Goal: Task Accomplishment & Management: Complete application form

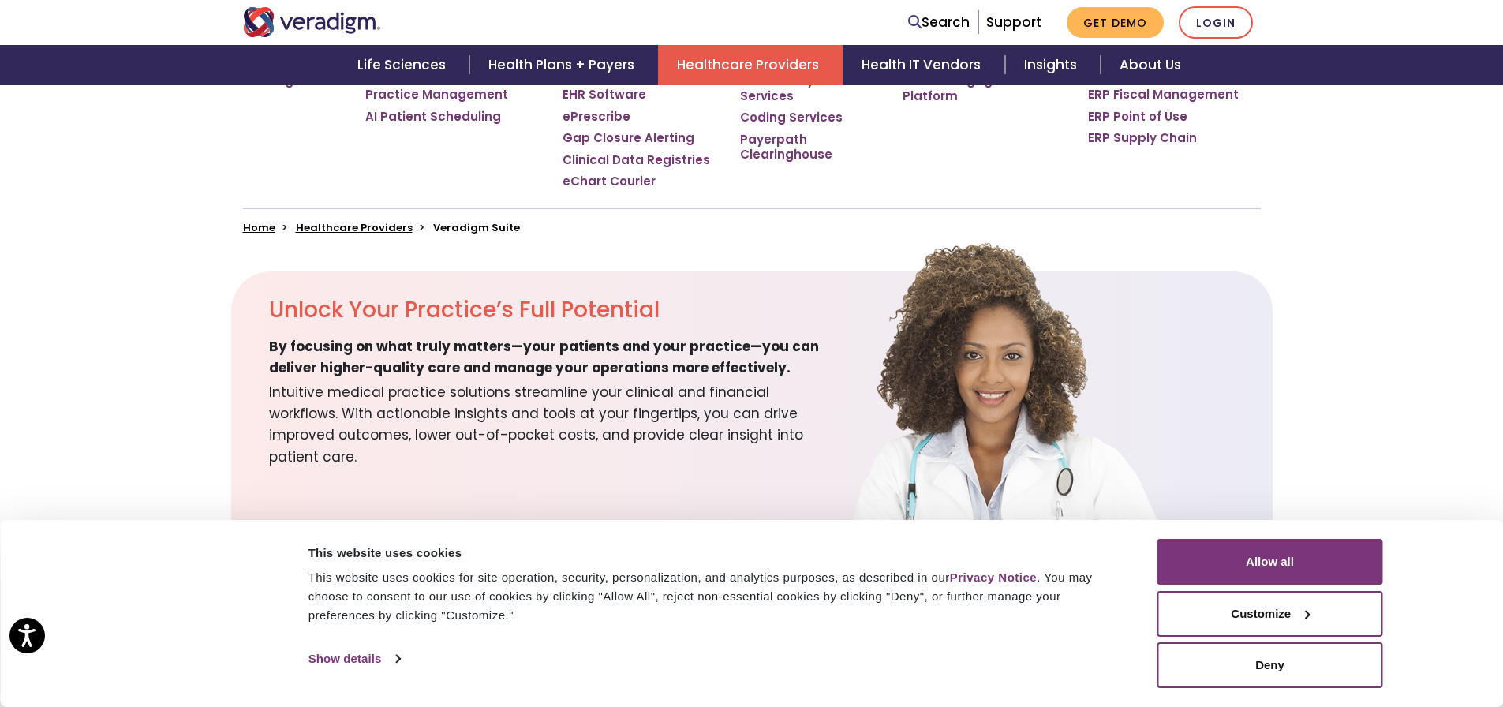
scroll to position [394, 0]
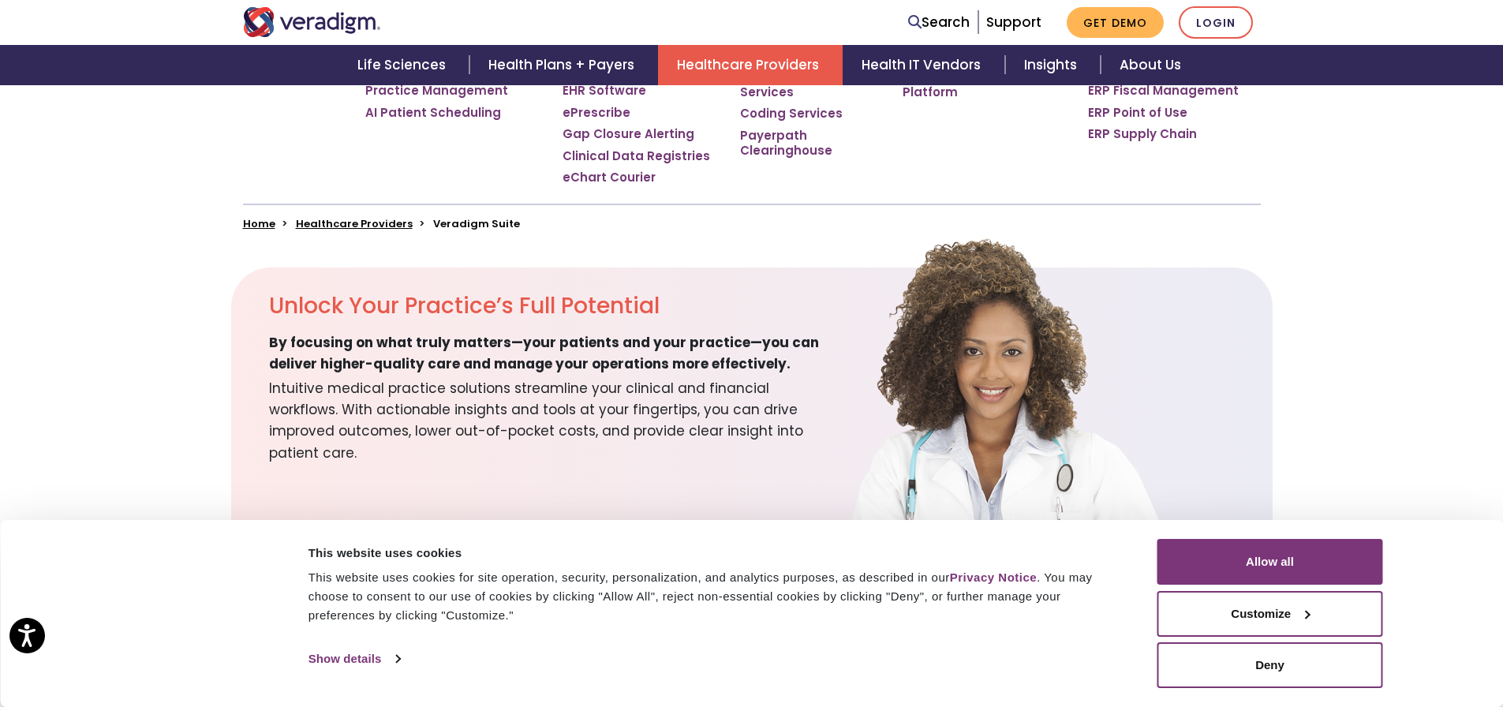
drag, startPoint x: 1321, startPoint y: 569, endPoint x: 1051, endPoint y: 468, distance: 288.0
click at [1163, 569] on button "Allow all" at bounding box center [1270, 562] width 226 height 46
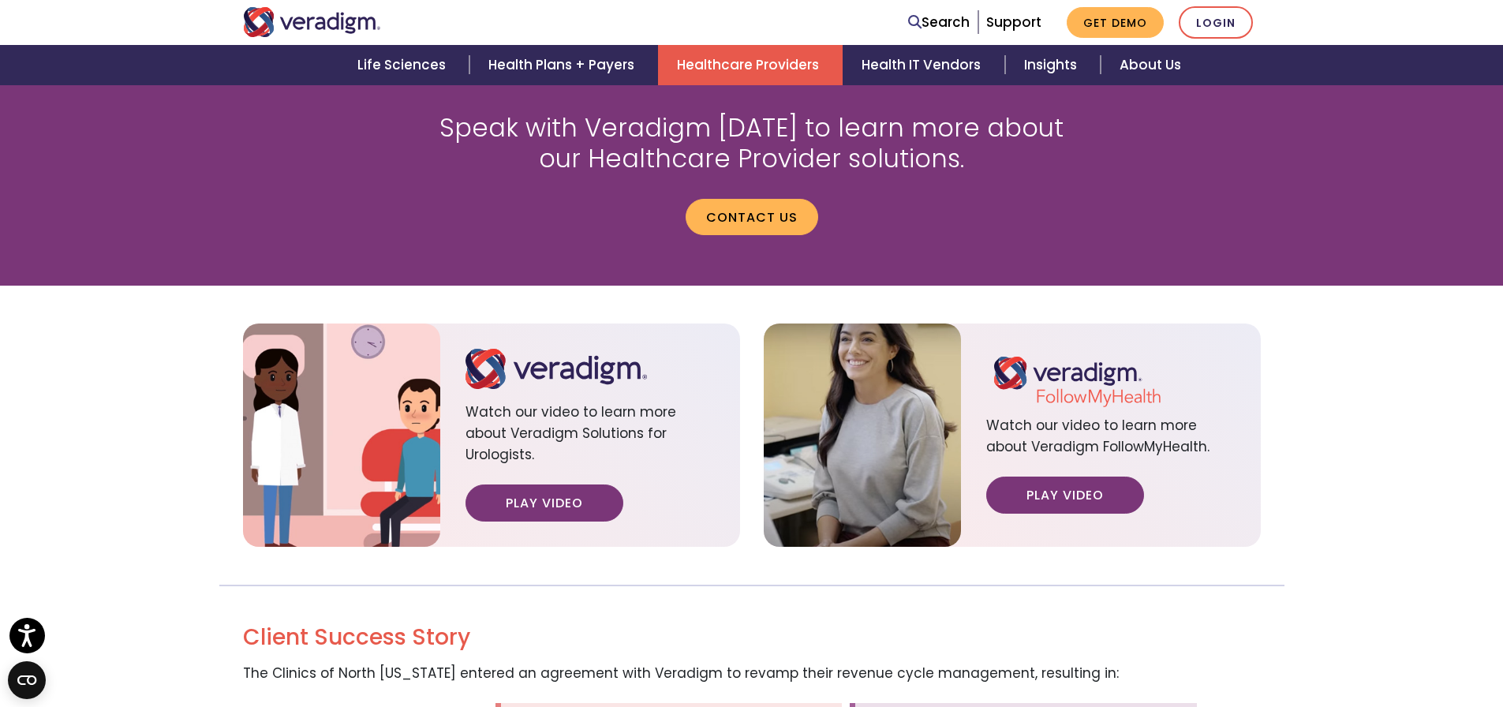
scroll to position [1972, 0]
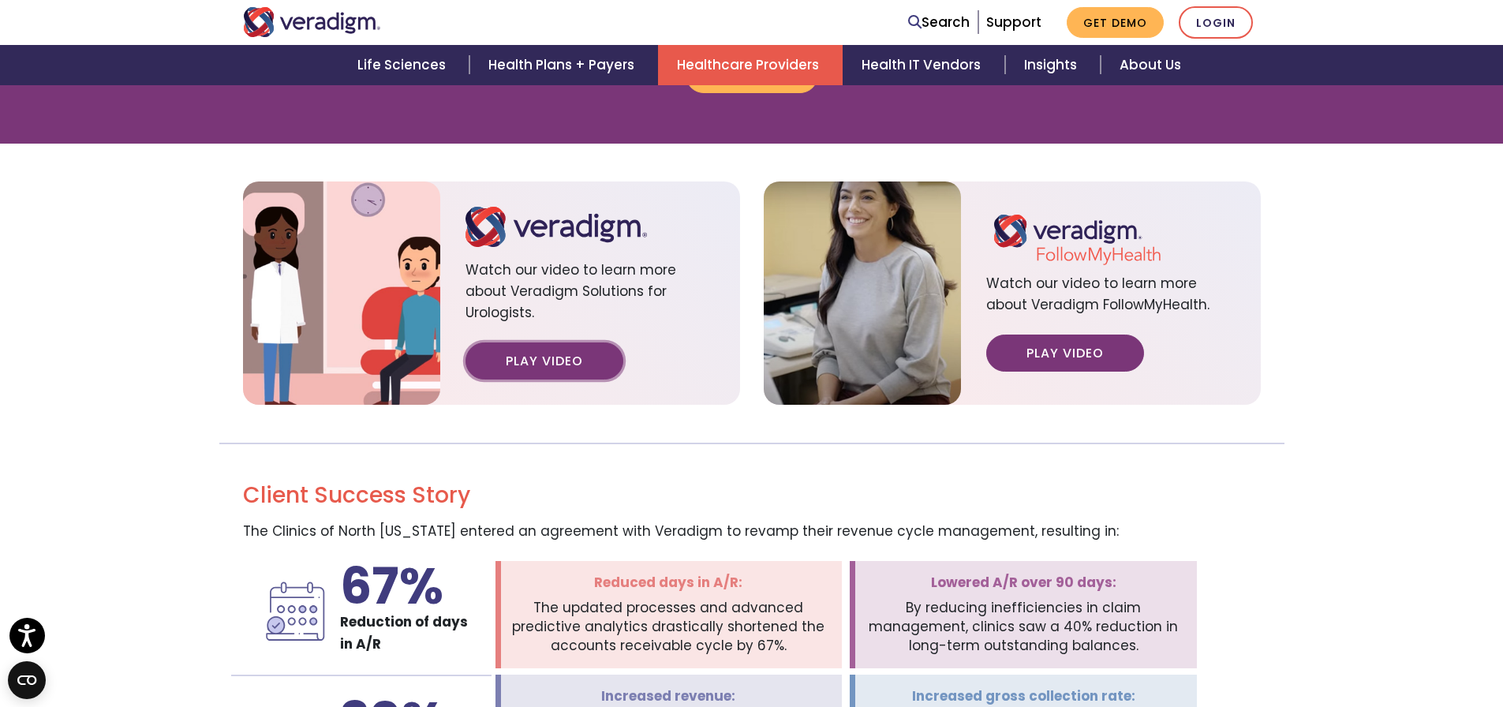
click at [561, 342] on link "Play Video" at bounding box center [544, 360] width 158 height 36
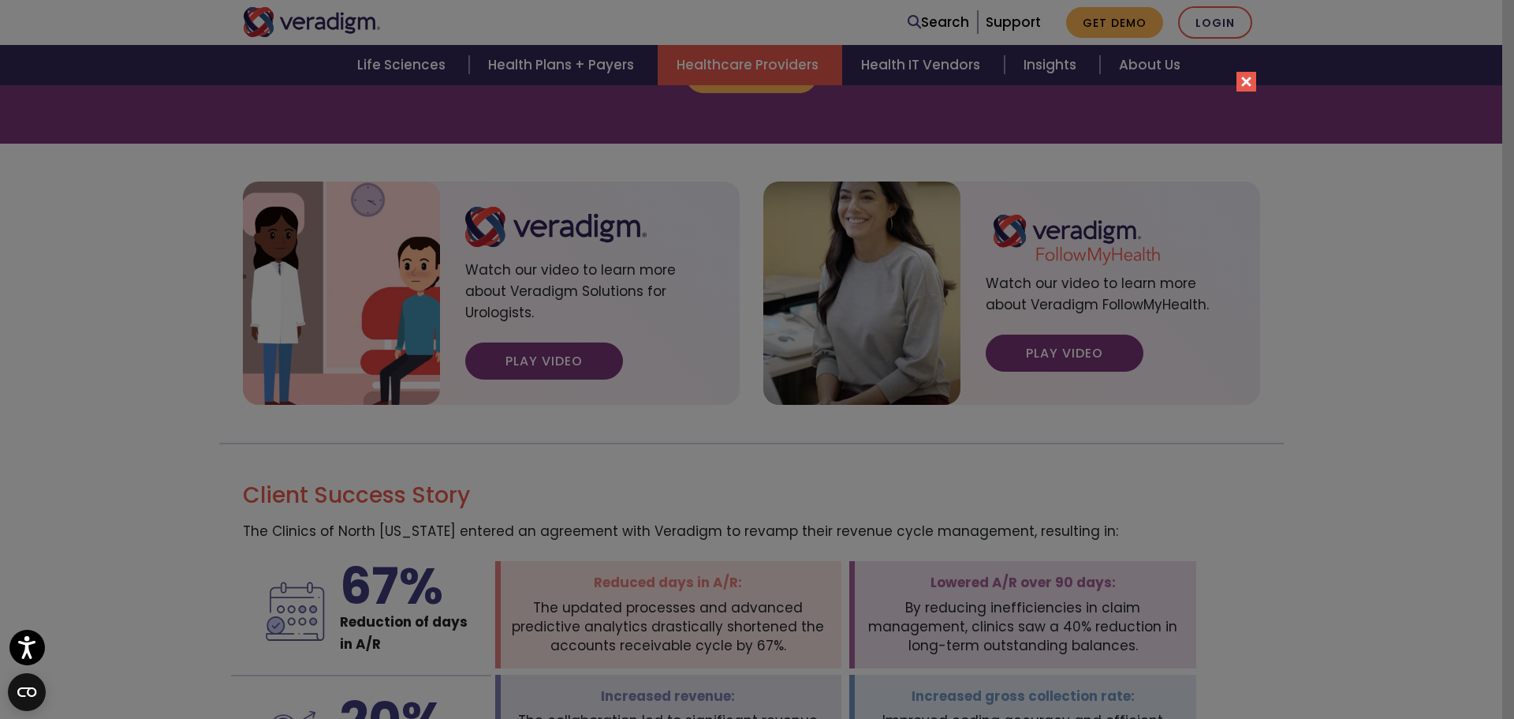
click at [1163, 263] on div "Please accept marketing-cookies to watch this video." at bounding box center [757, 359] width 1514 height 719
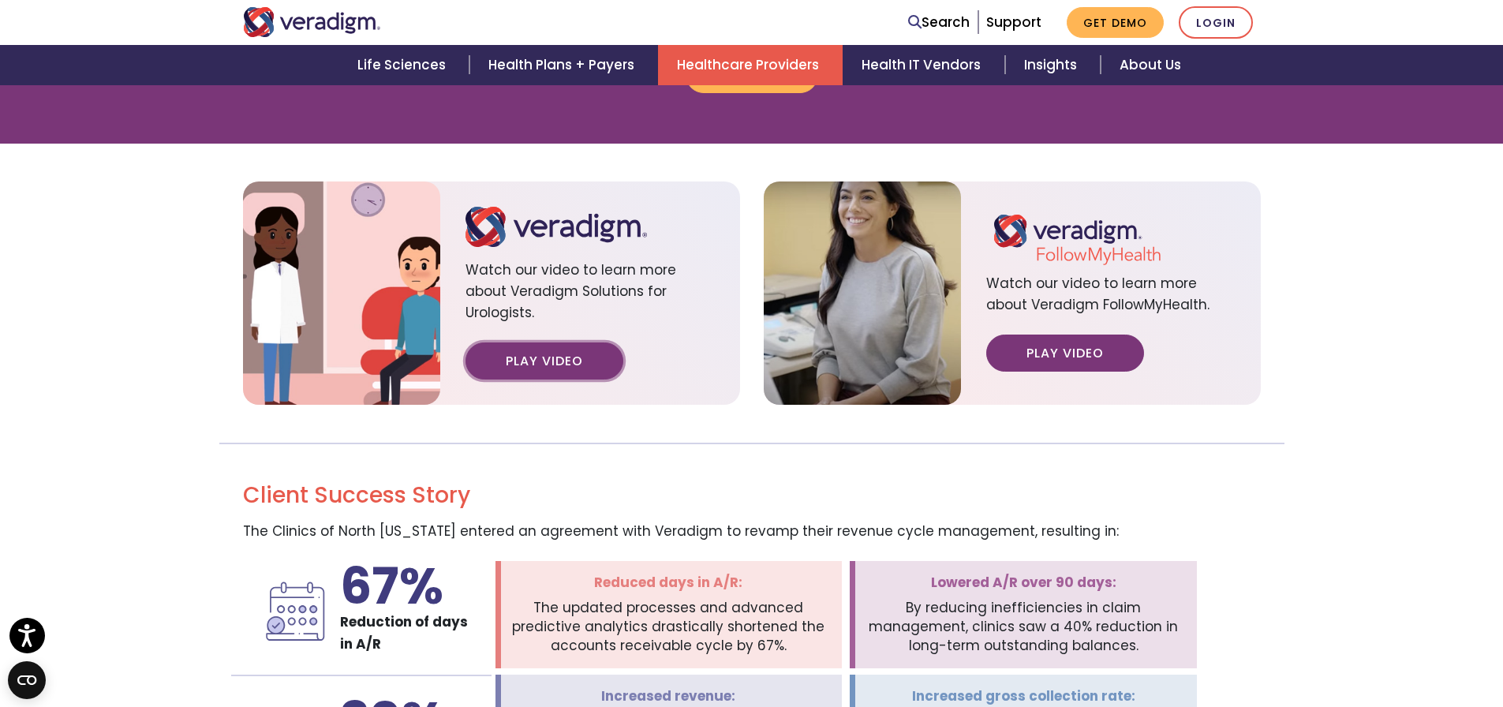
click at [532, 342] on link "Play Video" at bounding box center [544, 360] width 158 height 36
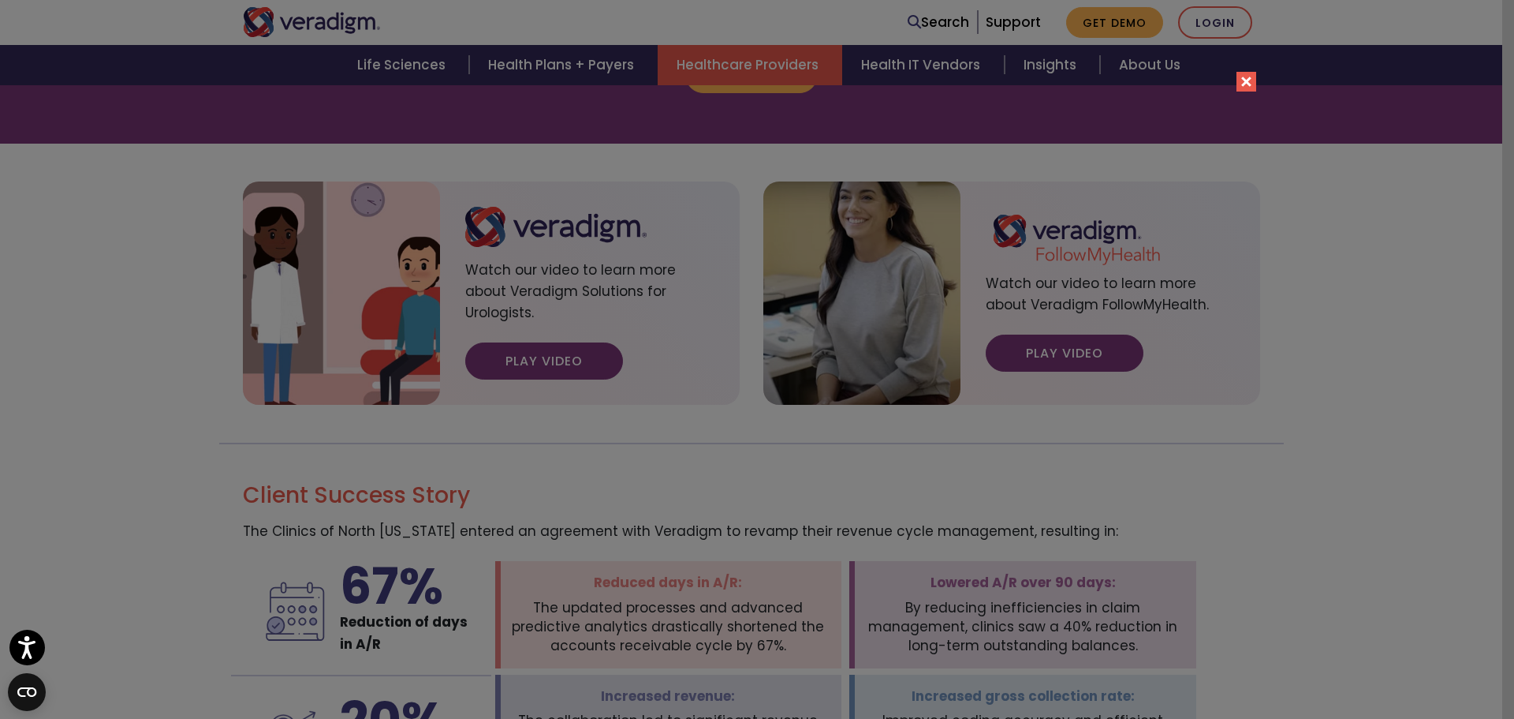
click at [1163, 84] on button "Close" at bounding box center [1247, 82] width 20 height 20
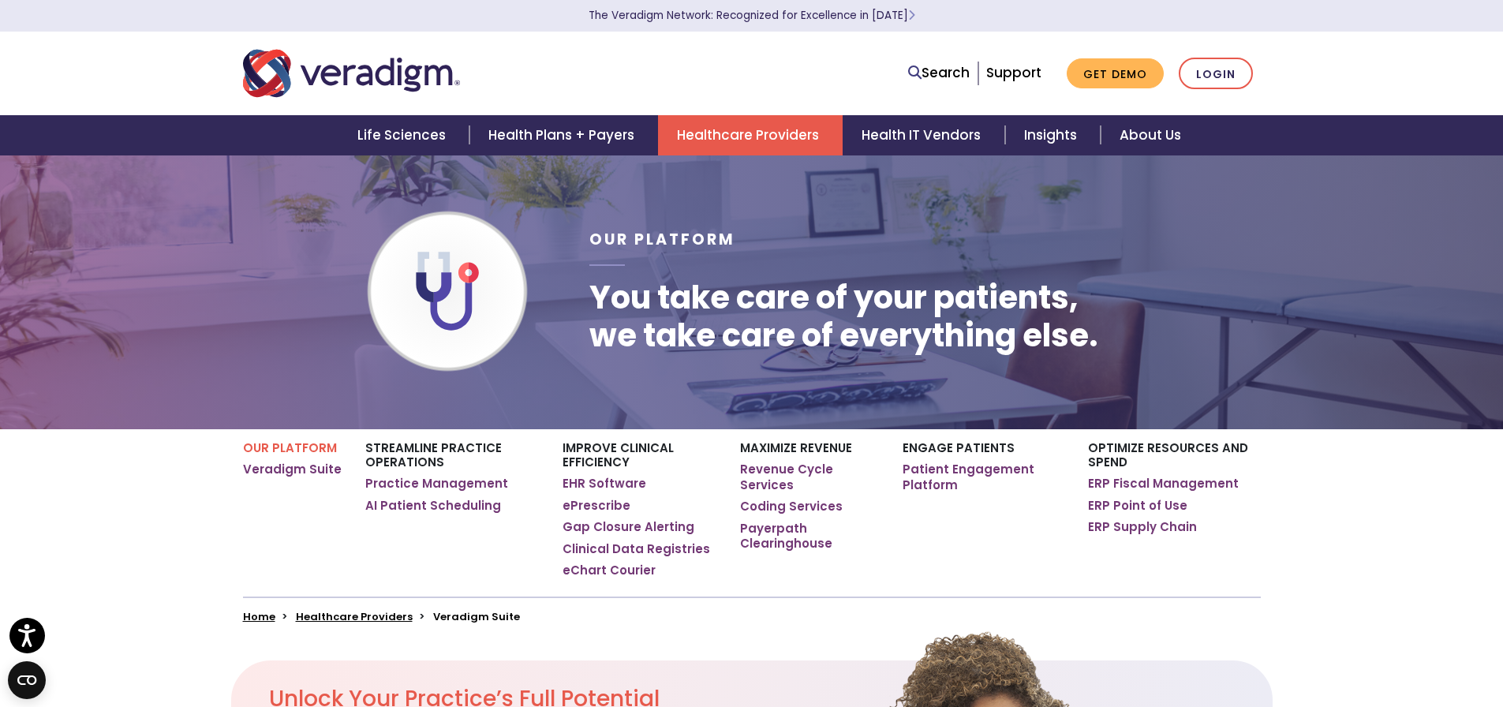
scroll to position [0, 0]
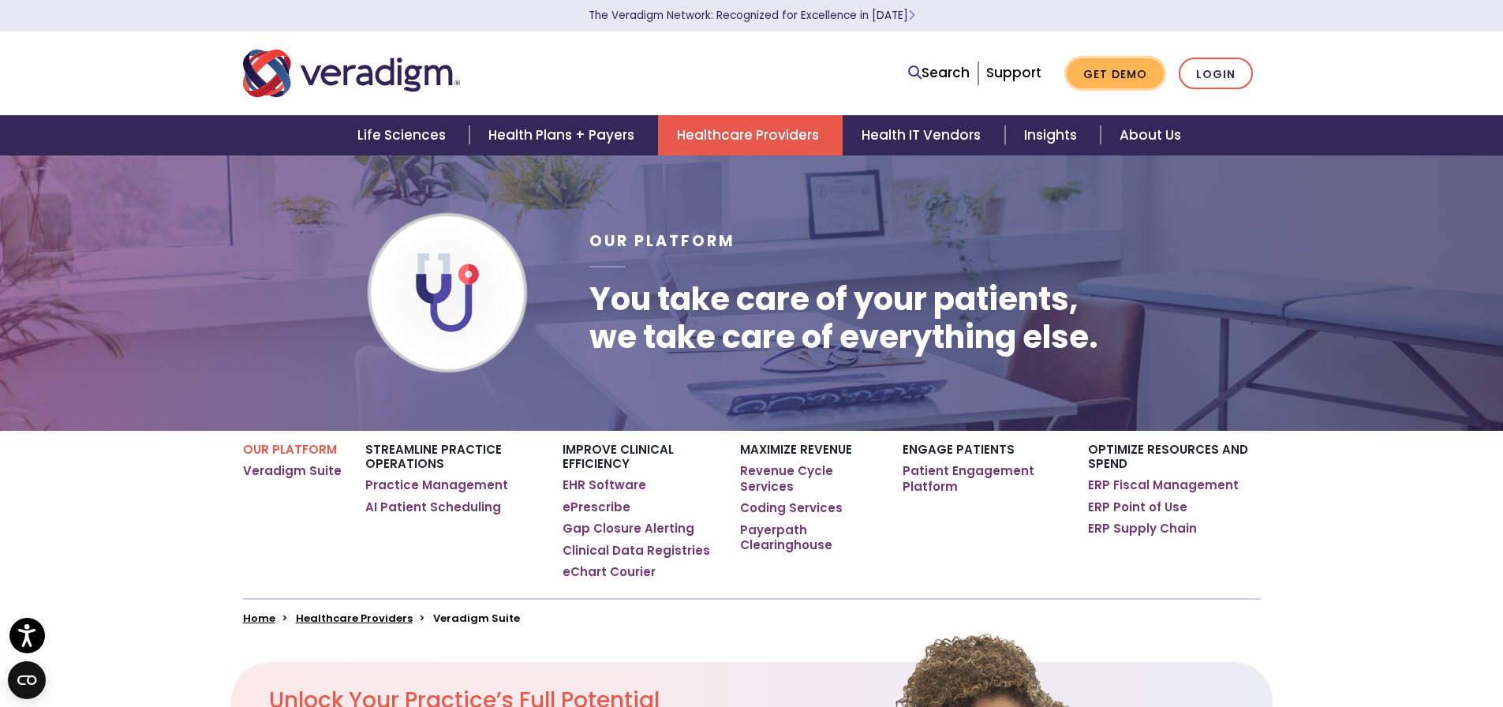
click at [1108, 76] on link "Get Demo" at bounding box center [1114, 73] width 97 height 31
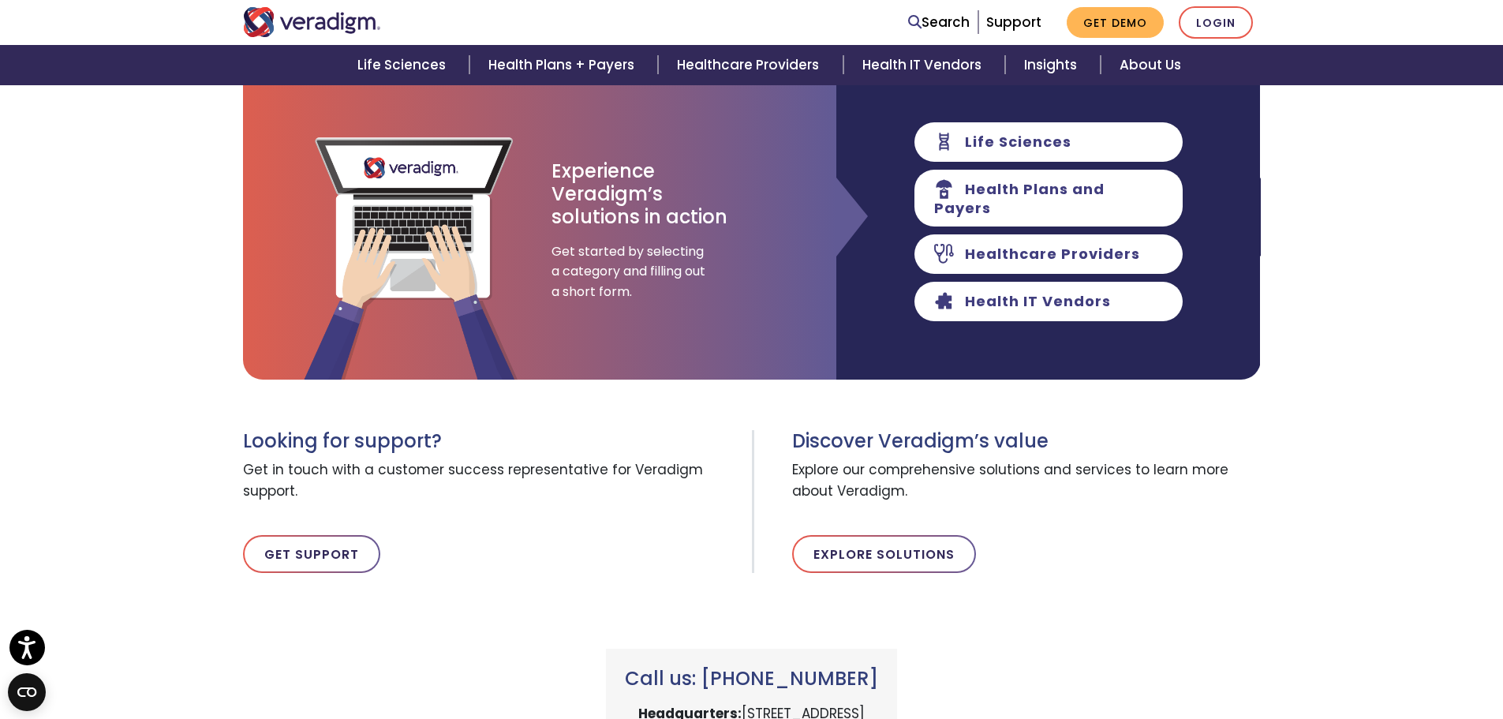
scroll to position [158, 0]
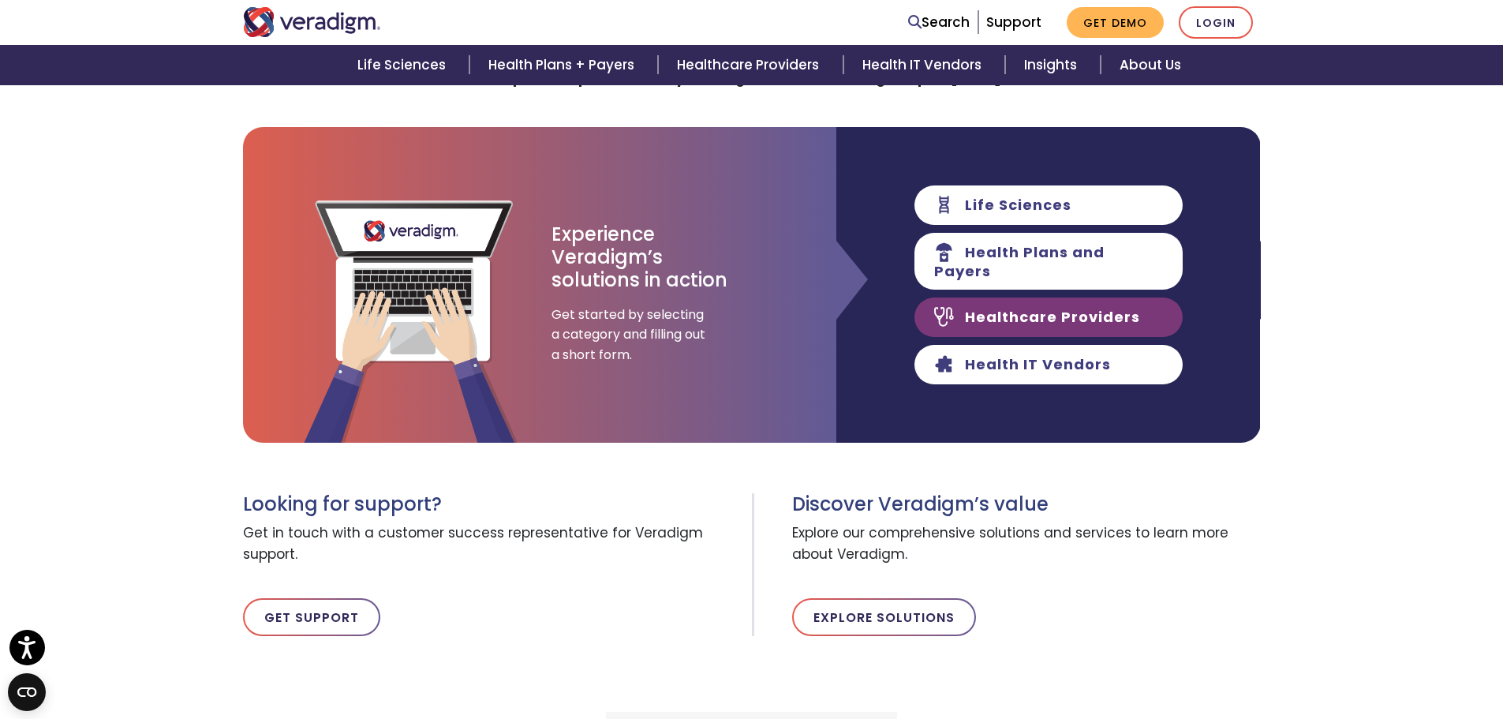
click at [1073, 307] on link "Healthcare Providers" at bounding box center [1048, 316] width 268 height 39
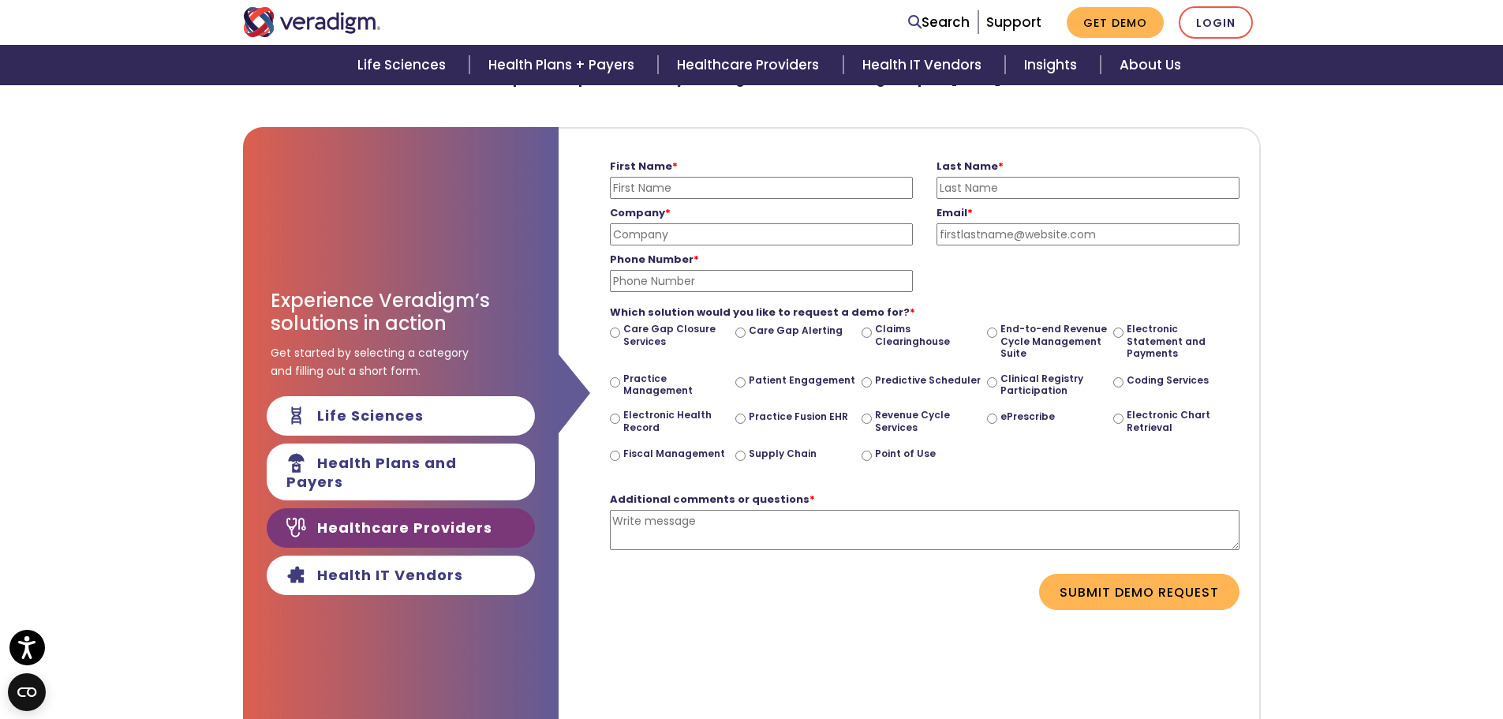
click at [659, 189] on input "First Name *" at bounding box center [761, 188] width 303 height 22
type input "Tina"
click at [1010, 193] on input "Last Name *" at bounding box center [1087, 188] width 303 height 22
type input "Lines"
click at [691, 237] on input "Company *" at bounding box center [761, 234] width 303 height 22
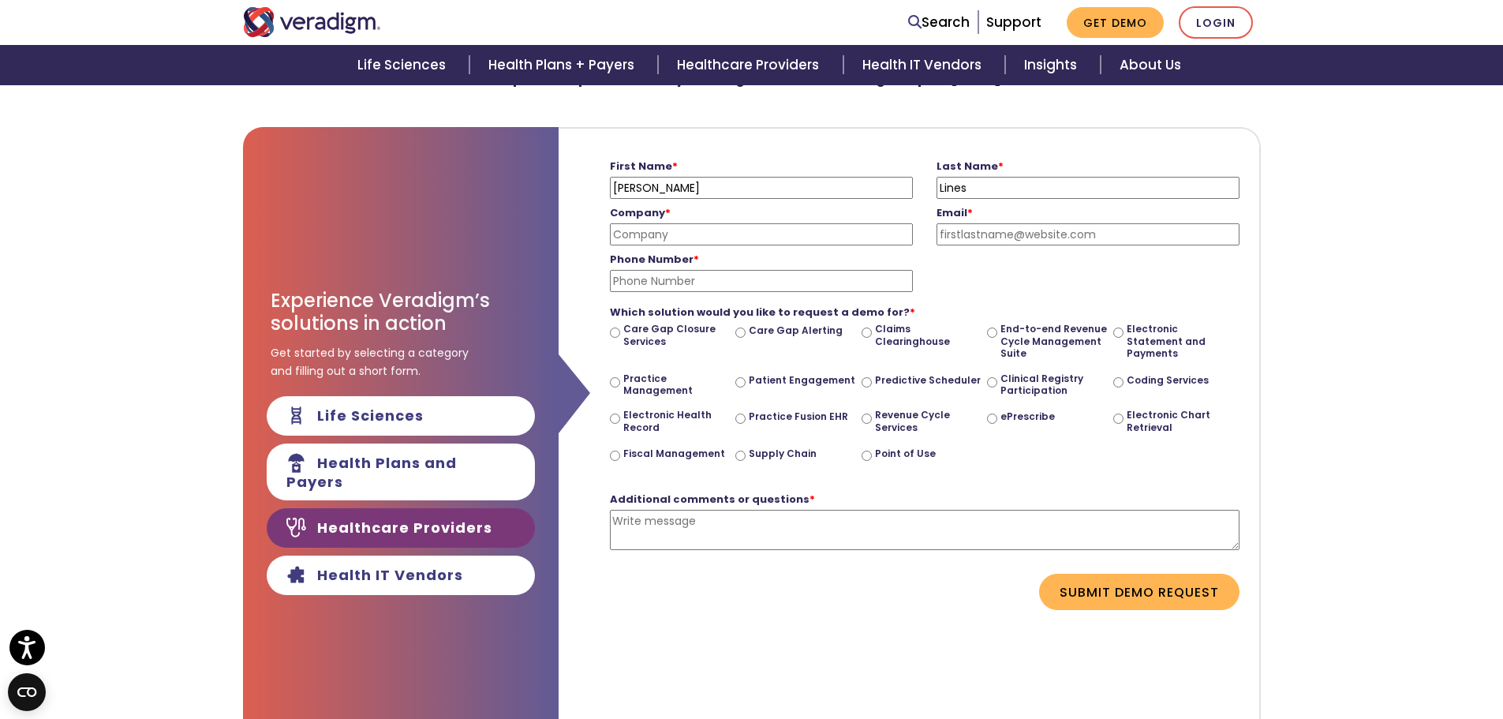
type input "RehabVisions"
click at [1001, 240] on input "Email *" at bounding box center [1087, 234] width 303 height 22
type input "tlines@rehabvisions.com"
click at [701, 273] on input "Phone Number *" at bounding box center [761, 281] width 303 height 22
type input "(402)334-6019"
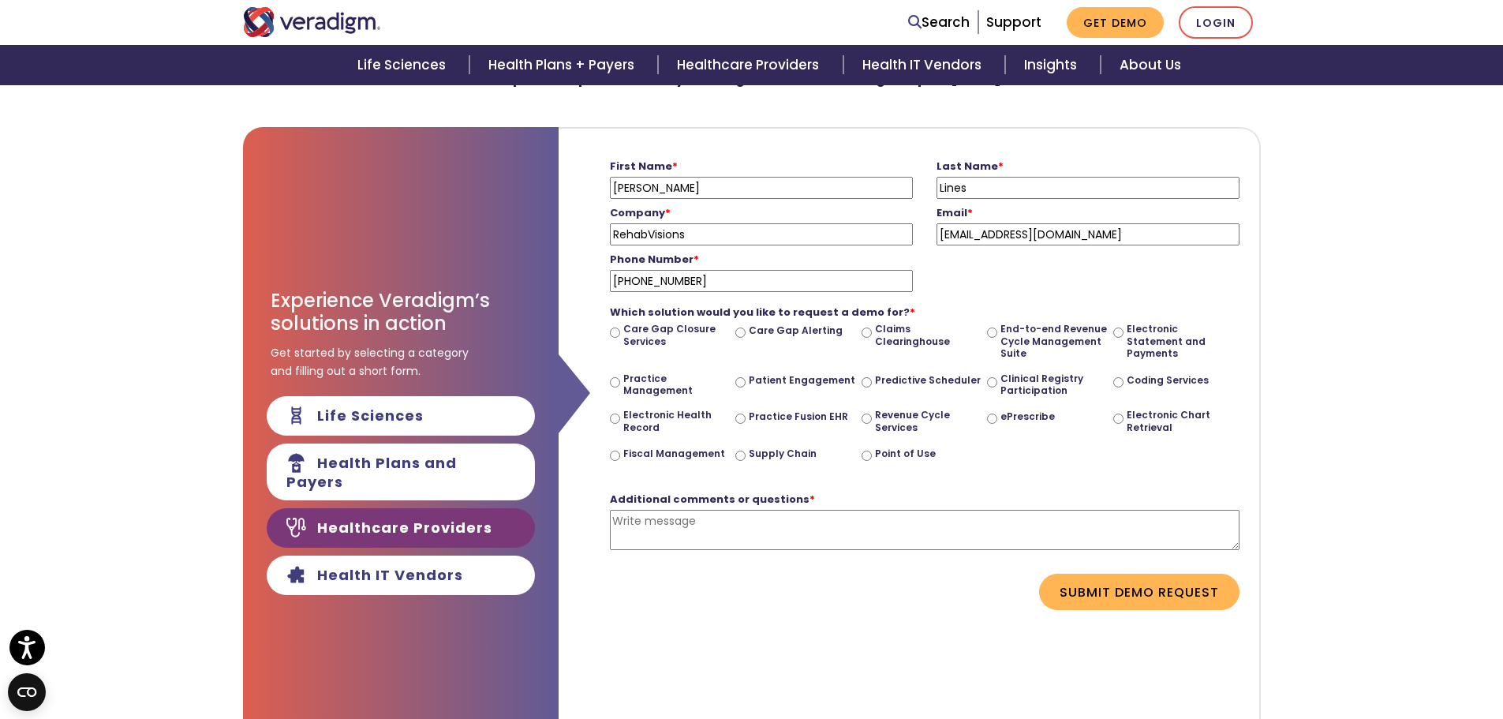
click at [991, 333] on input "End-to-end Revenue Cycle Management Suite" at bounding box center [992, 332] width 10 height 10
radio input "true"
click at [1142, 592] on button "Submit Demo Request" at bounding box center [1139, 591] width 200 height 36
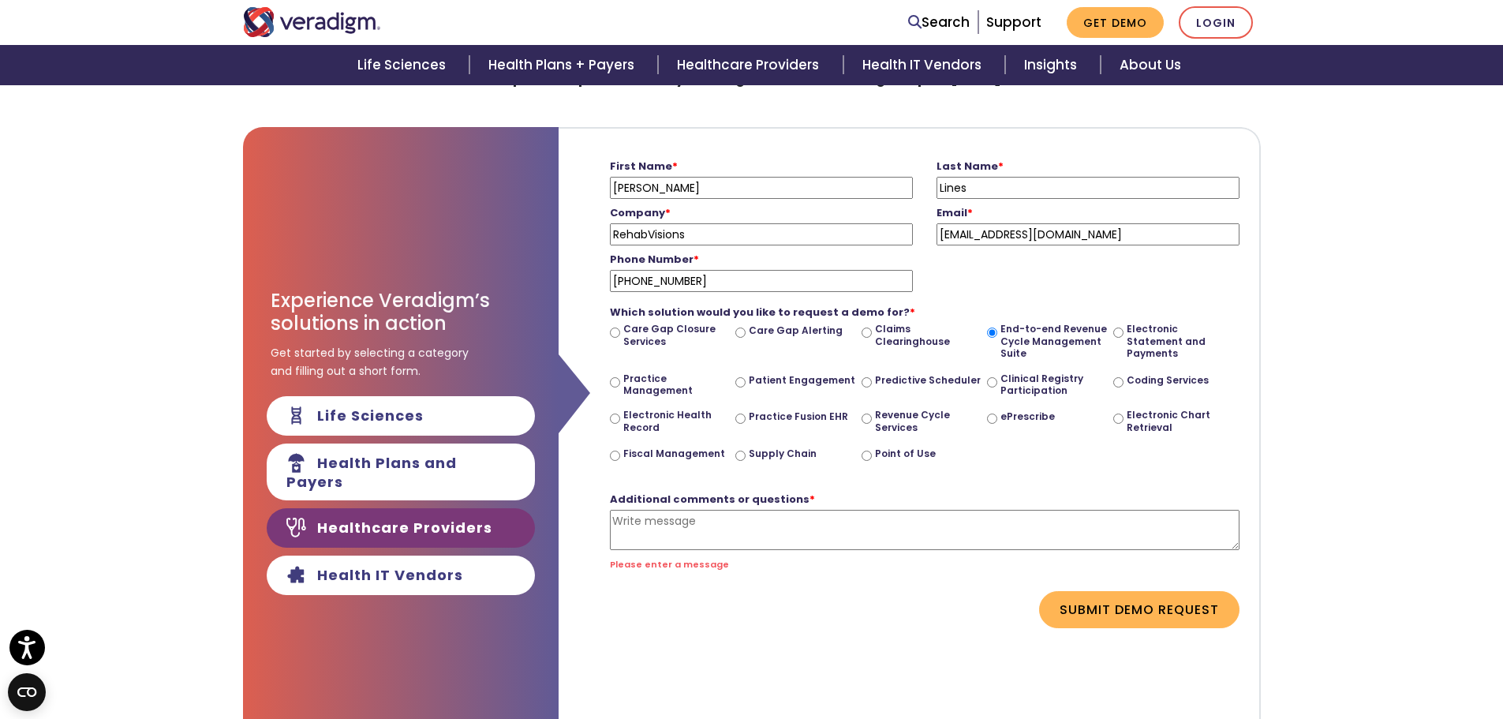
click at [618, 520] on textarea "Additional comments or questions *" at bounding box center [924, 530] width 629 height 40
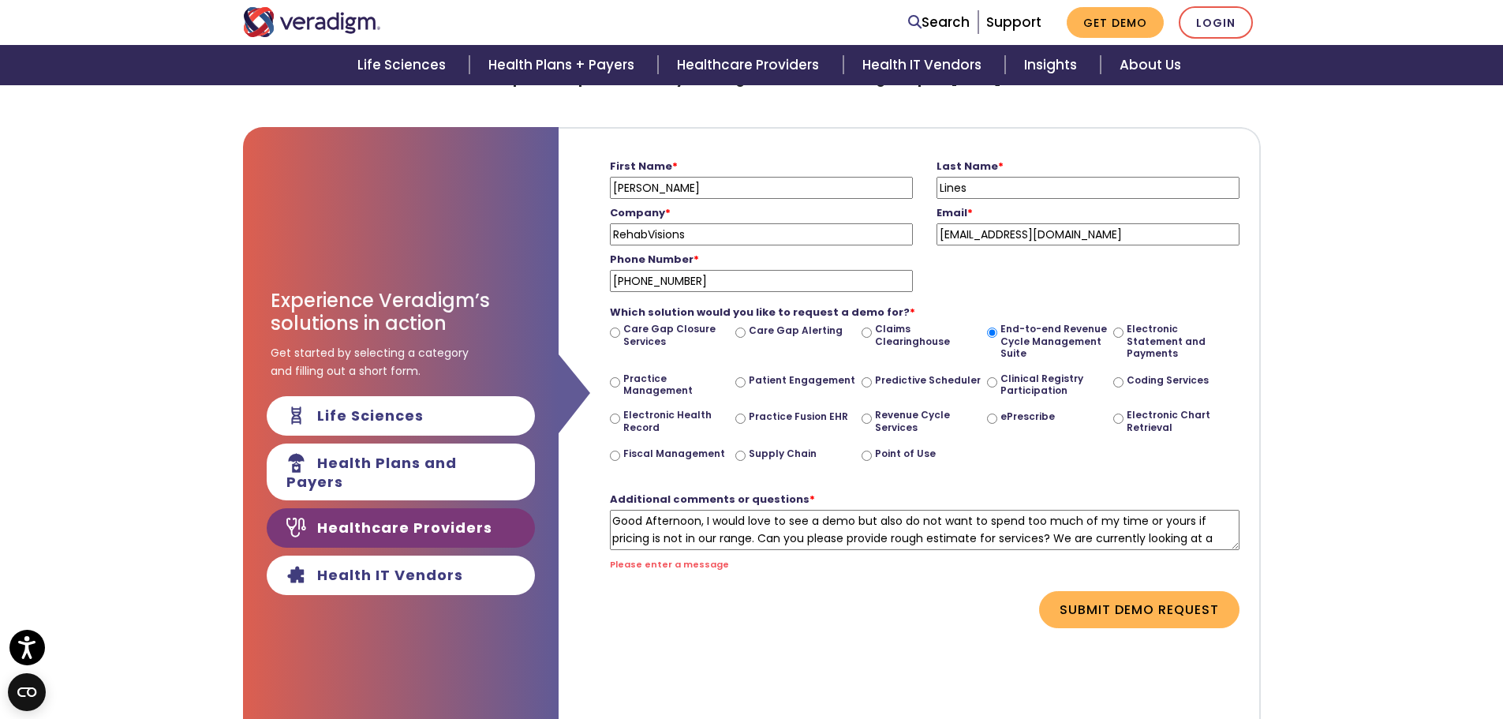
scroll to position [15, 0]
type textarea "Good Afternoon, I would love to see a demo but also do not want to spend too mu…"
click at [1103, 622] on form "First Name * Tina Please enter your first name Last Name * Lines Please enter y…" at bounding box center [908, 390] width 677 height 523
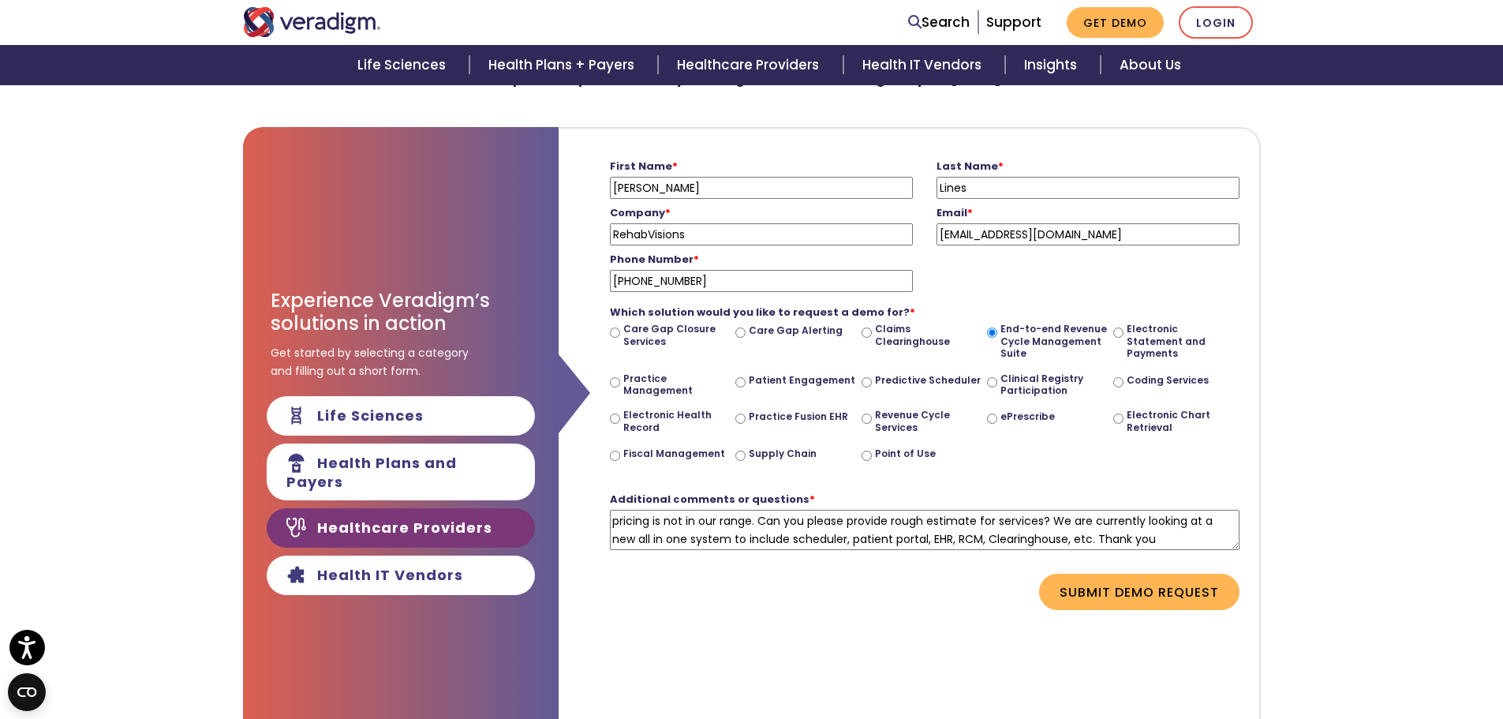
scroll to position [0, 0]
drag, startPoint x: 1171, startPoint y: 538, endPoint x: 585, endPoint y: 496, distance: 587.5
click at [585, 496] on form "First Name * Tina Please enter your first name Last Name * Lines Please enter y…" at bounding box center [908, 381] width 677 height 505
click at [1081, 596] on button "Submit Demo Request" at bounding box center [1139, 591] width 200 height 36
